Goal: Information Seeking & Learning: Learn about a topic

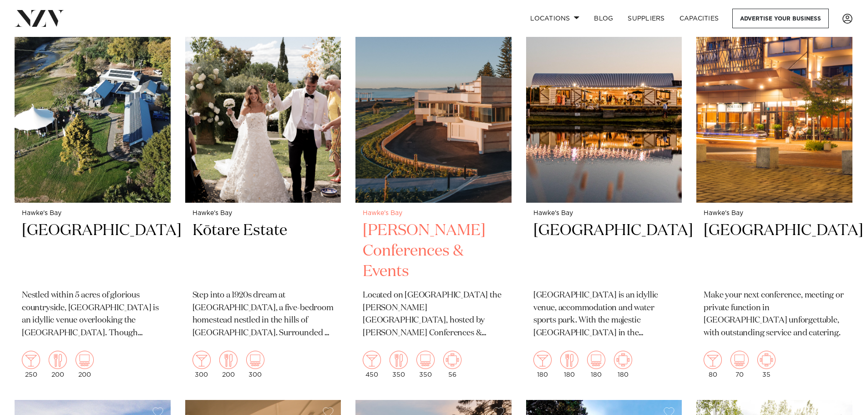
scroll to position [410, 0]
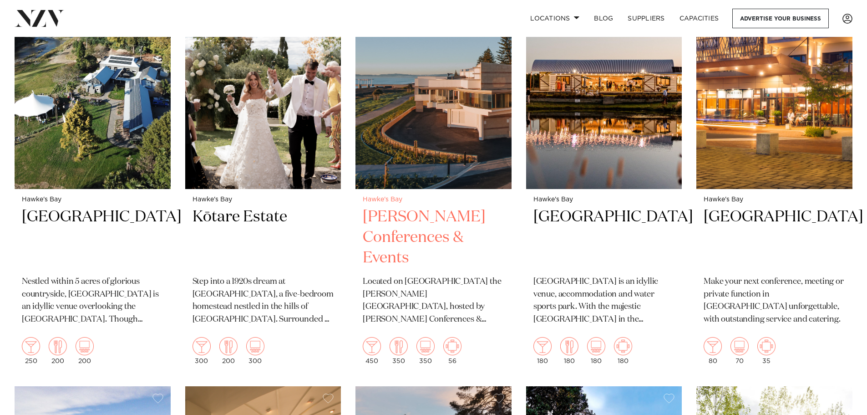
click at [423, 207] on h2 "Napier Conferences & Events" at bounding box center [434, 237] width 142 height 61
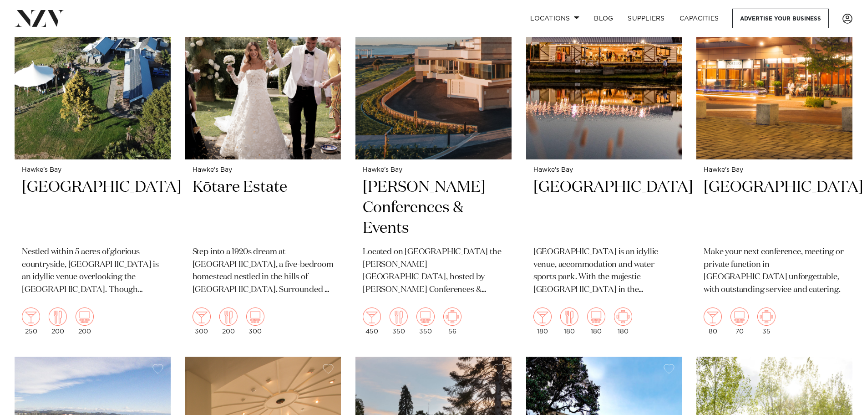
scroll to position [455, 0]
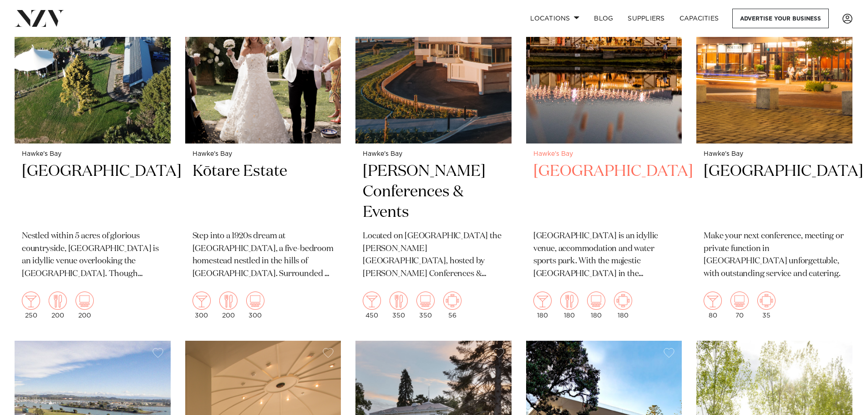
click at [575, 161] on h2 "Backpaddock Lakes" at bounding box center [605, 191] width 142 height 61
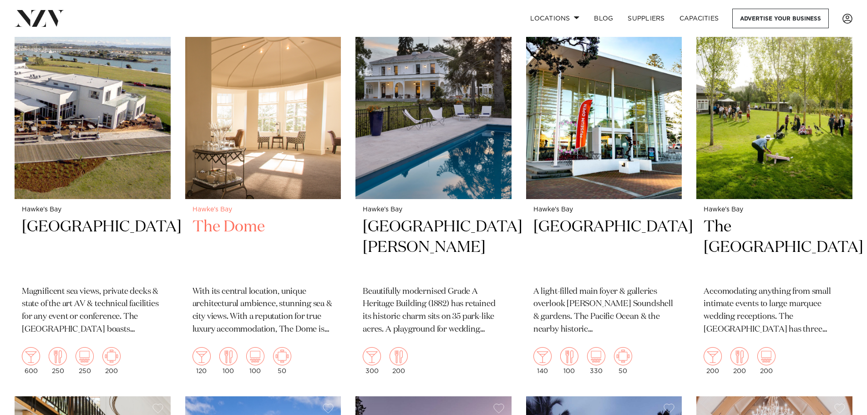
scroll to position [820, 0]
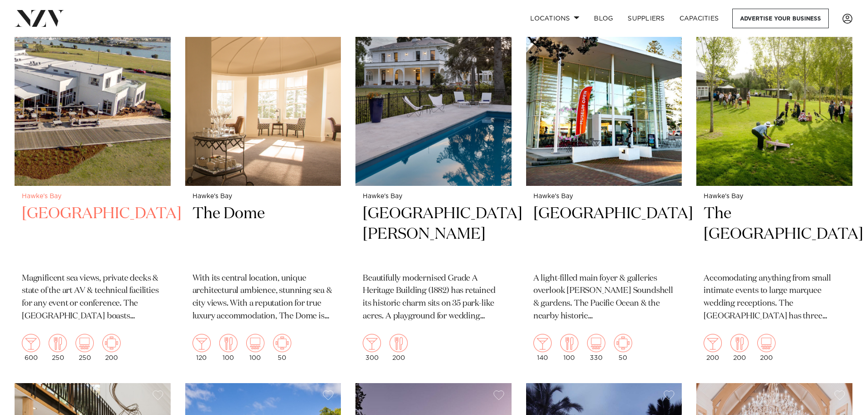
click at [83, 204] on h2 "East Pier Hotel" at bounding box center [93, 234] width 142 height 61
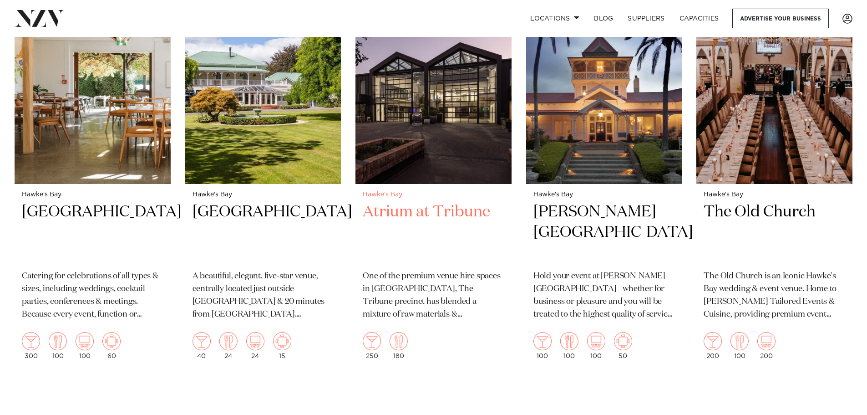
scroll to position [1273, 0]
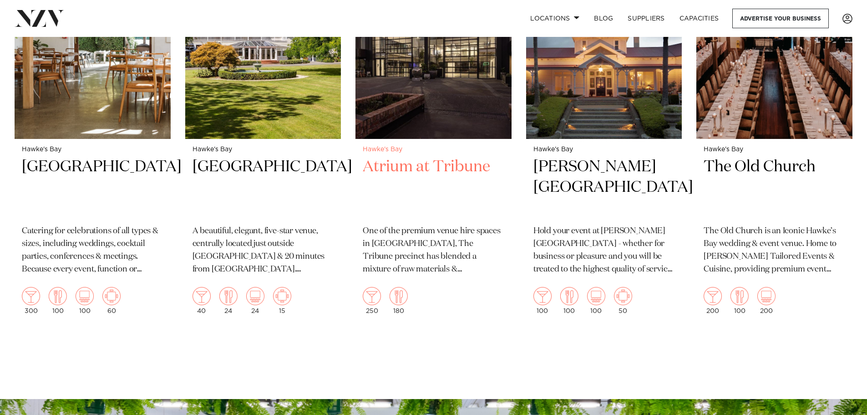
click at [444, 157] on h2 "Atrium at Tribune" at bounding box center [434, 187] width 142 height 61
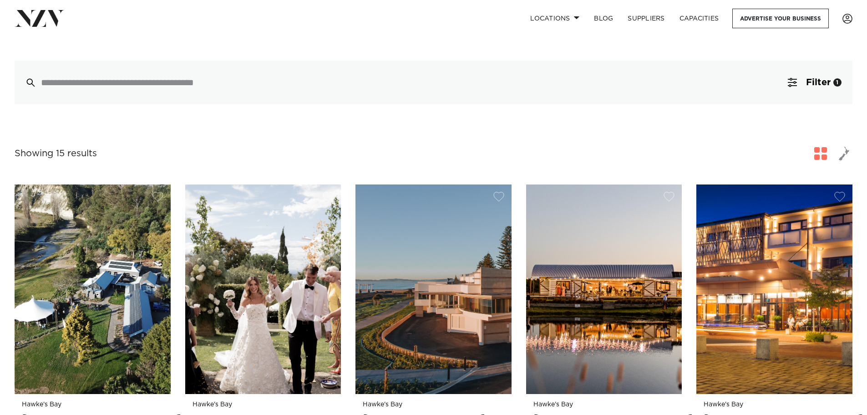
scroll to position [111, 0]
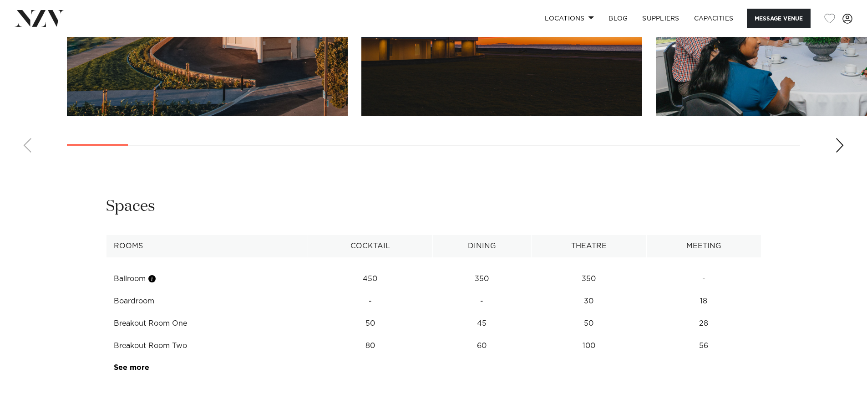
scroll to position [1093, 0]
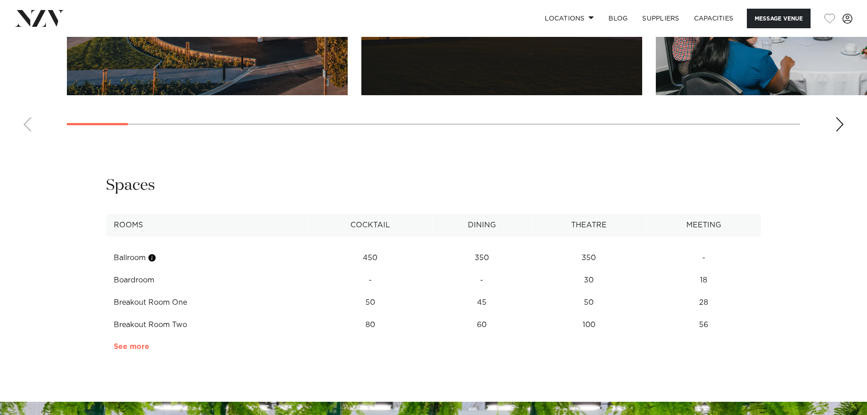
click at [143, 348] on link "See more" at bounding box center [149, 346] width 71 height 7
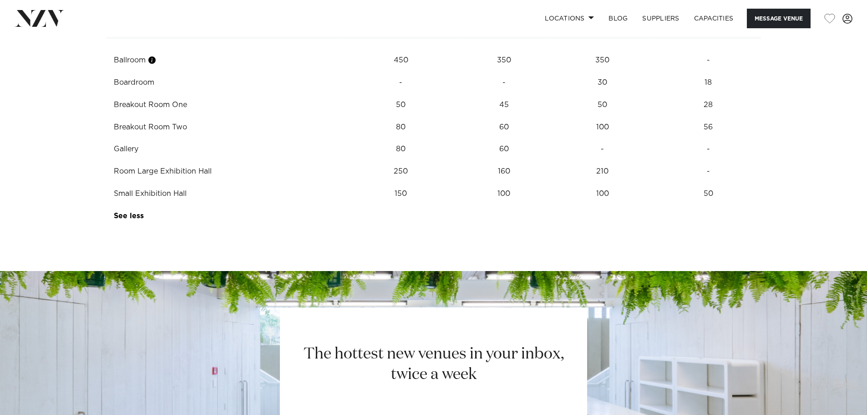
scroll to position [1275, 0]
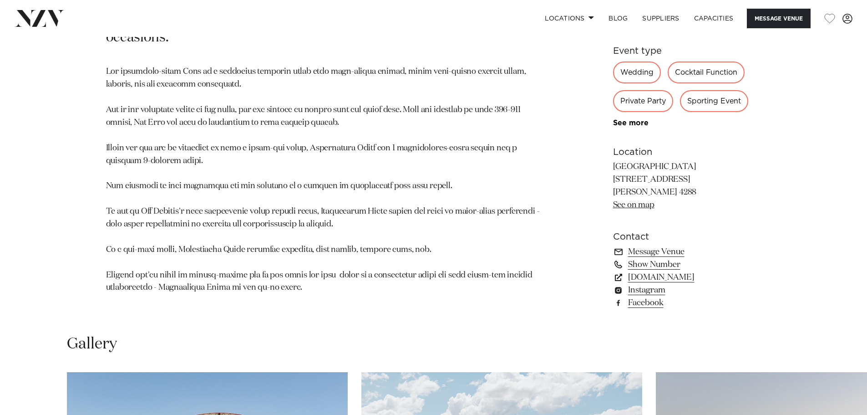
scroll to position [592, 0]
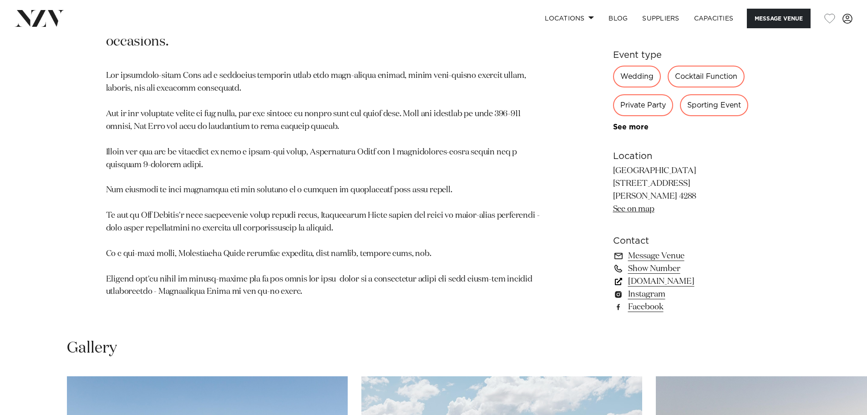
click at [637, 278] on link "backpaddocklakes.co.nz" at bounding box center [687, 281] width 148 height 13
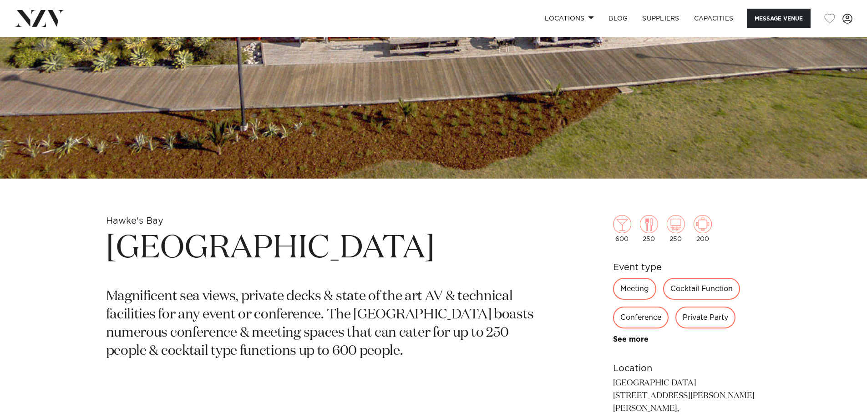
scroll to position [319, 0]
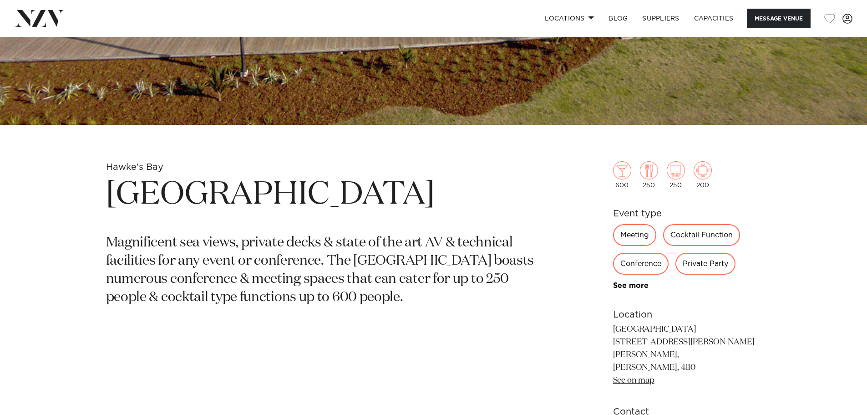
click at [627, 376] on link "See on map" at bounding box center [633, 380] width 41 height 8
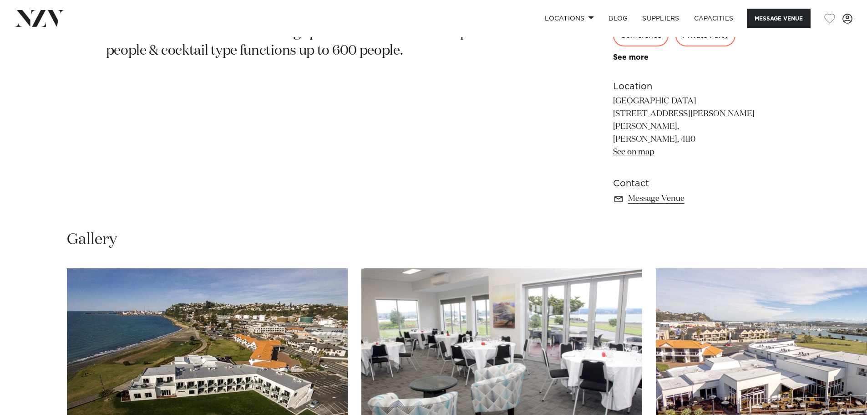
scroll to position [428, 0]
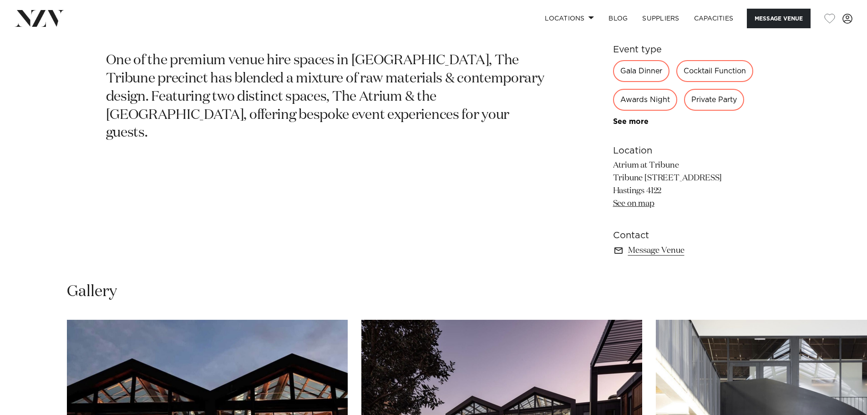
scroll to position [455, 0]
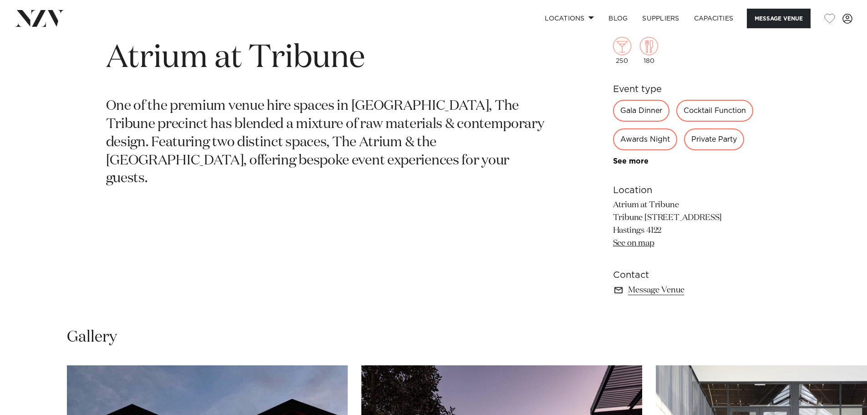
click at [633, 246] on link "See on map" at bounding box center [633, 243] width 41 height 8
